Goal: Register for event/course

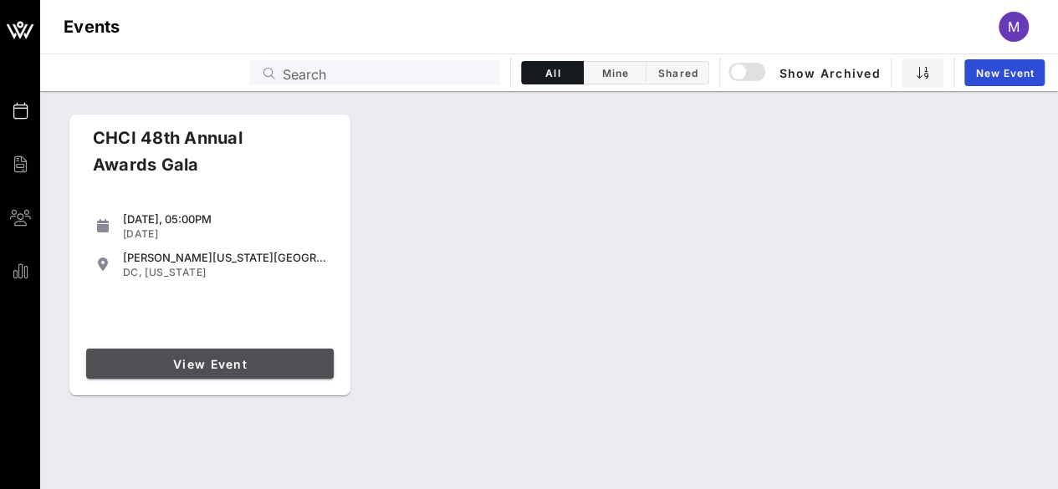
click at [211, 368] on span "View Event" at bounding box center [210, 364] width 234 height 14
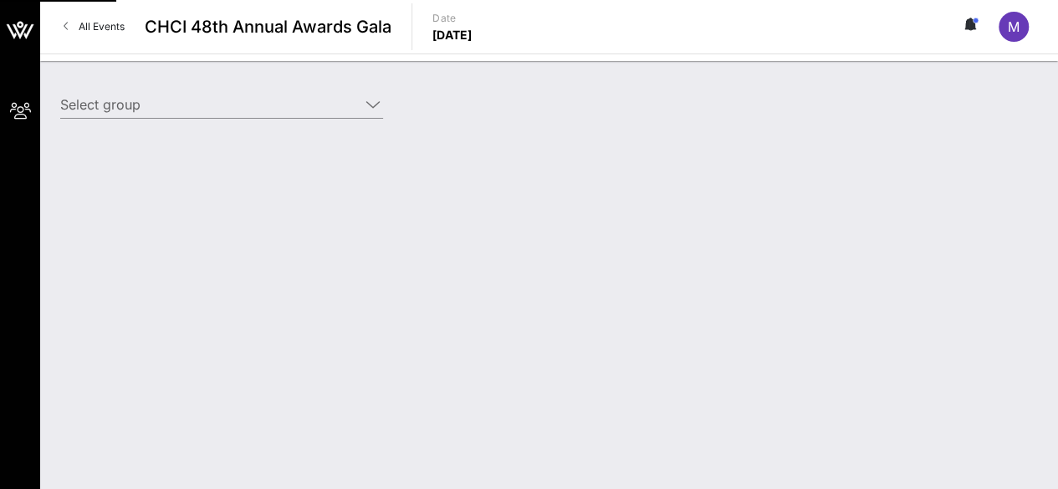
type input "H&R Block (H&R Block) [[PERSON_NAME], [PERSON_NAME][EMAIL_ADDRESS][PERSON_NAME]…"
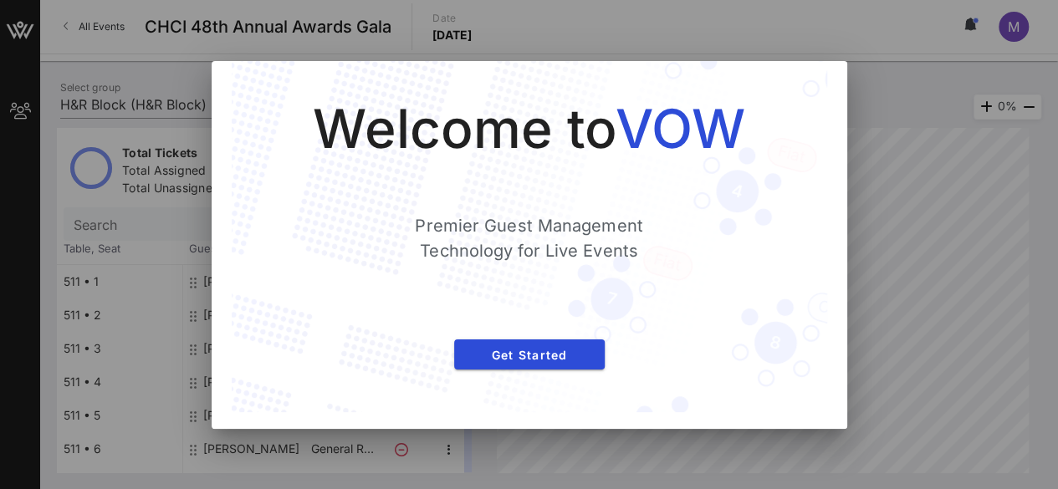
click at [925, 166] on div at bounding box center [529, 244] width 1058 height 489
click at [539, 367] on button "Get Started" at bounding box center [529, 355] width 151 height 30
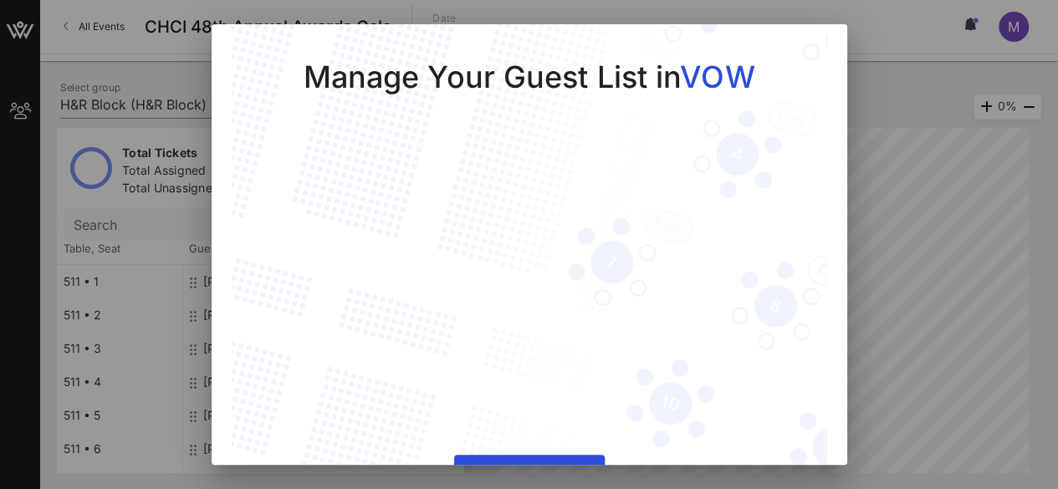
click at [910, 182] on div at bounding box center [529, 244] width 1058 height 489
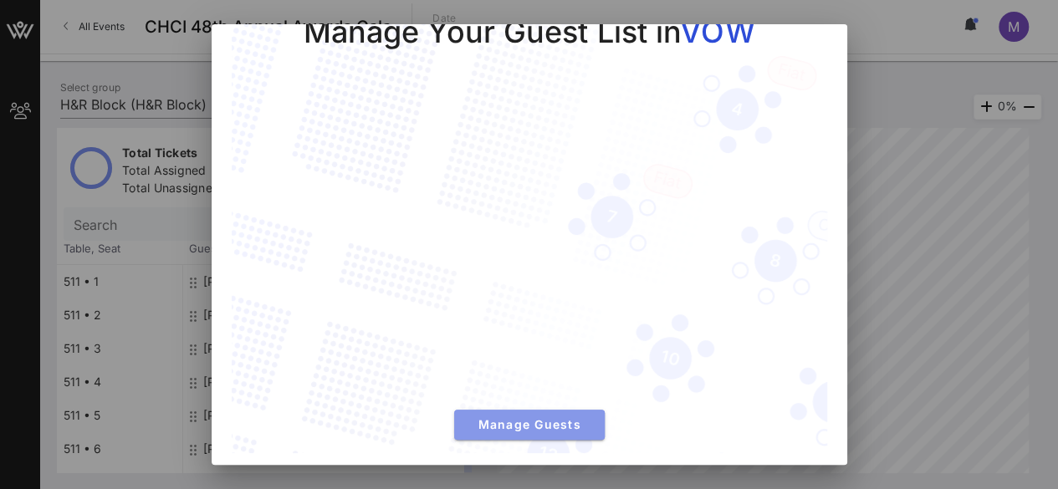
click at [524, 426] on button "Manage Guests" at bounding box center [529, 425] width 151 height 30
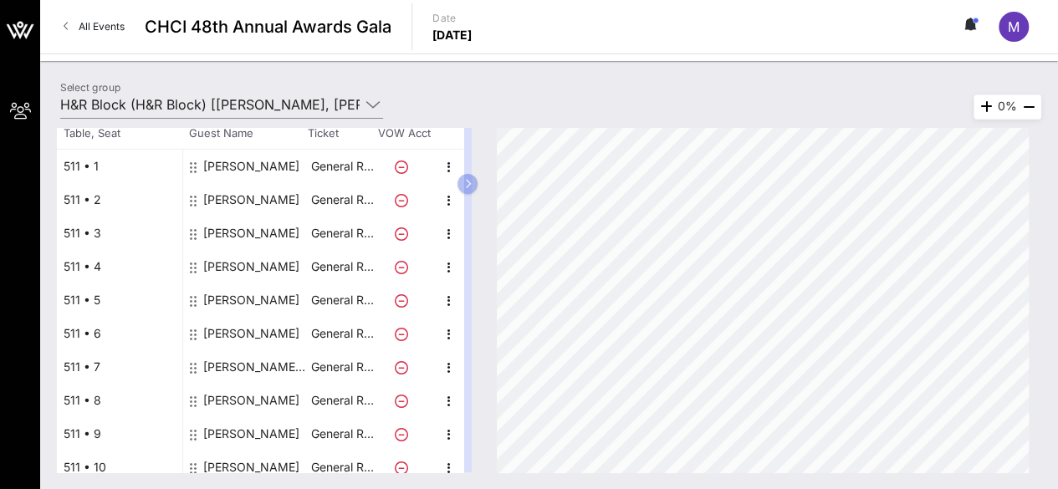
scroll to position [125, 0]
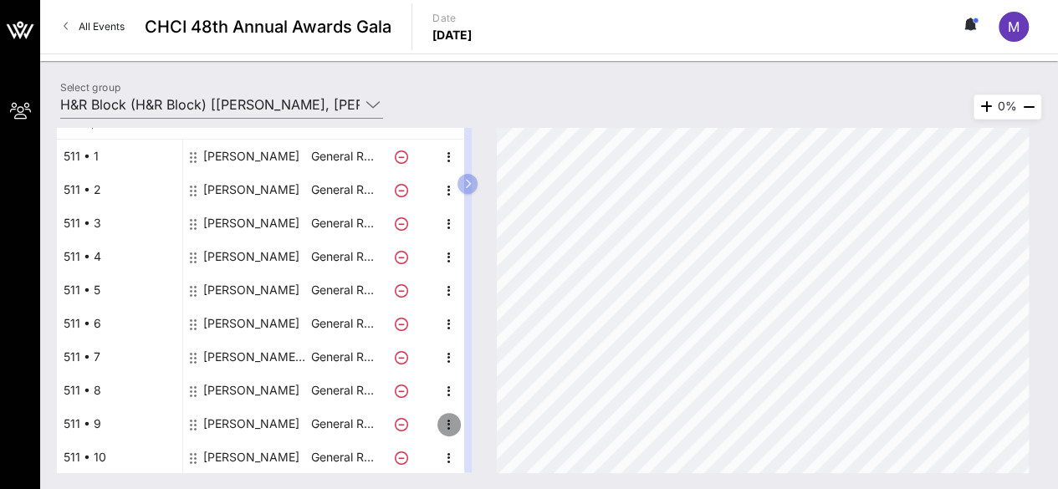
click at [455, 422] on icon "button" at bounding box center [449, 425] width 20 height 20
